Goal: Task Accomplishment & Management: Manage account settings

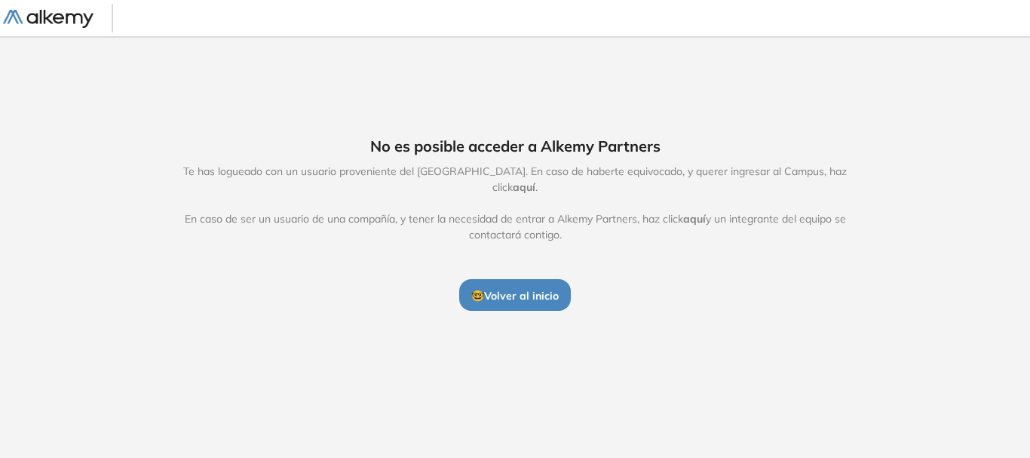
click at [516, 293] on span "🤓 Volver al inicio" at bounding box center [514, 296] width 87 height 14
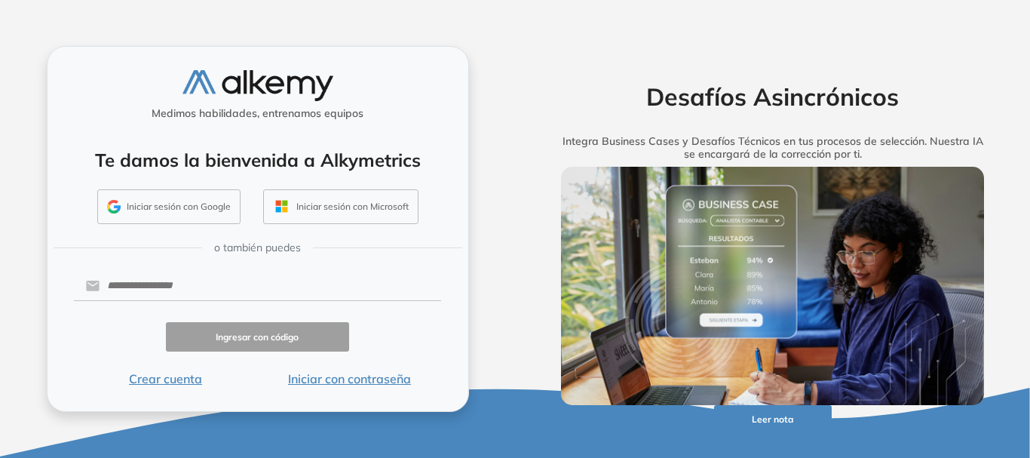
click at [187, 212] on button "Iniciar sesión con Google" at bounding box center [168, 206] width 143 height 35
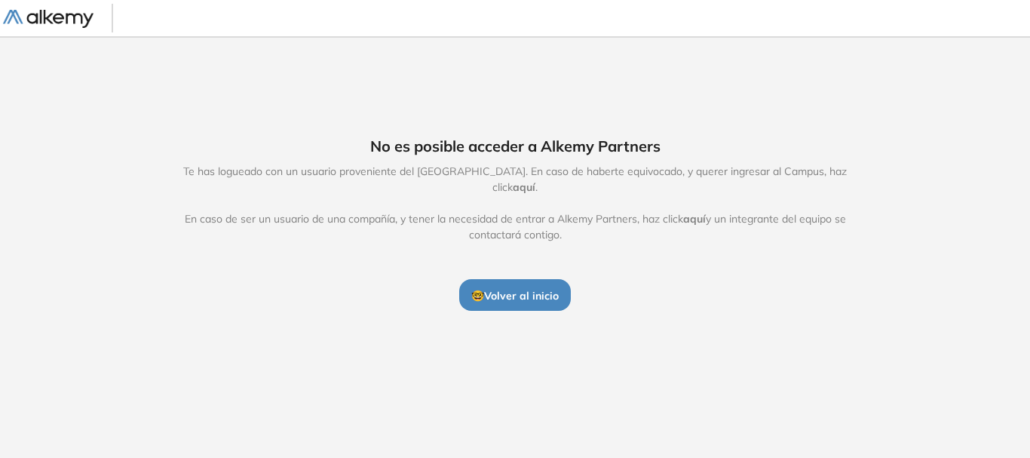
click at [535, 180] on span "aquí" at bounding box center [524, 187] width 23 height 14
